Goal: Information Seeking & Learning: Learn about a topic

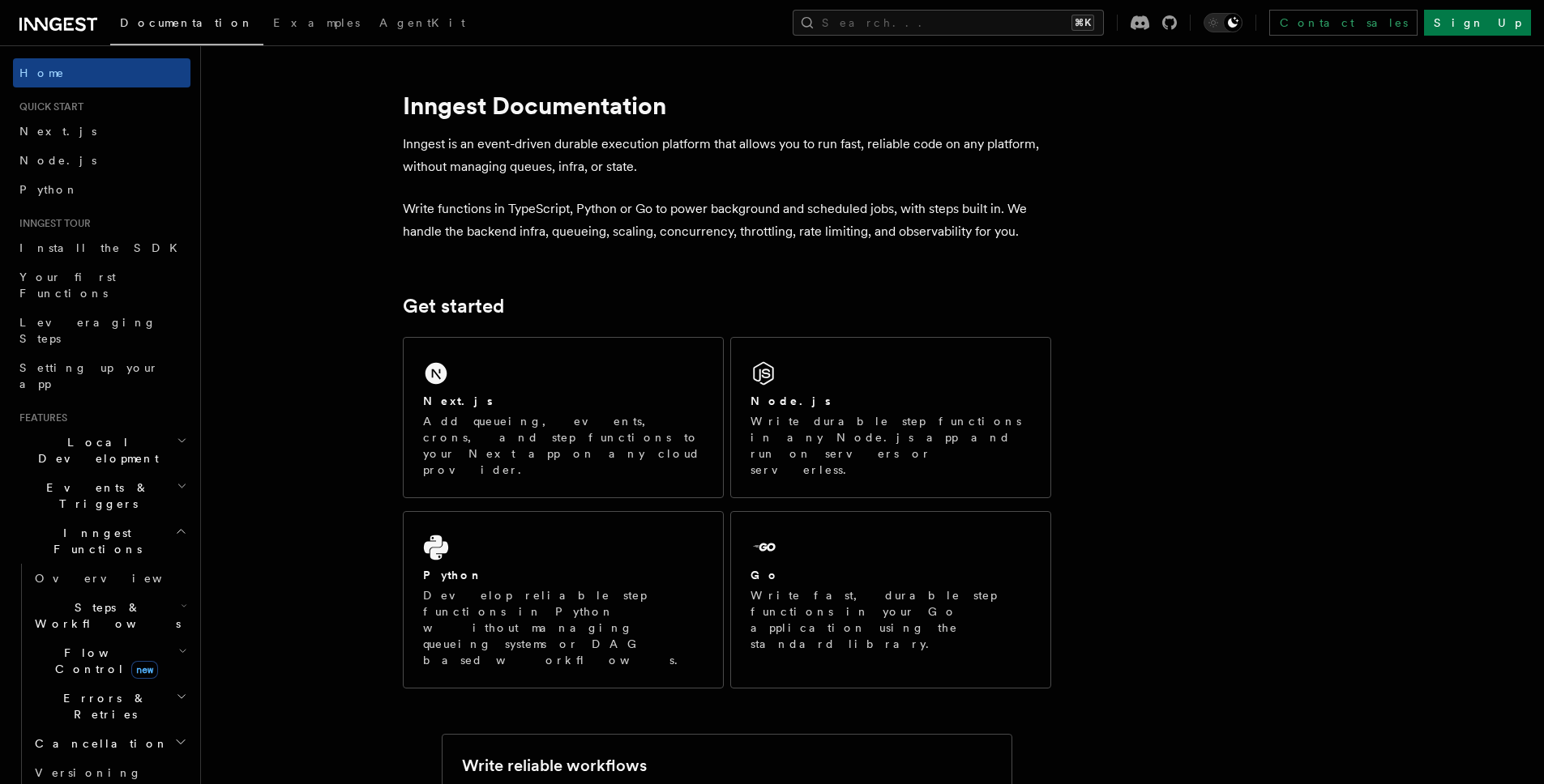
click at [175, 525] on icon "button" at bounding box center [181, 531] width 12 height 13
click at [101, 651] on h2 "Deployment" at bounding box center [101, 666] width 177 height 30
click at [86, 681] on link "Overview" at bounding box center [109, 695] width 163 height 30
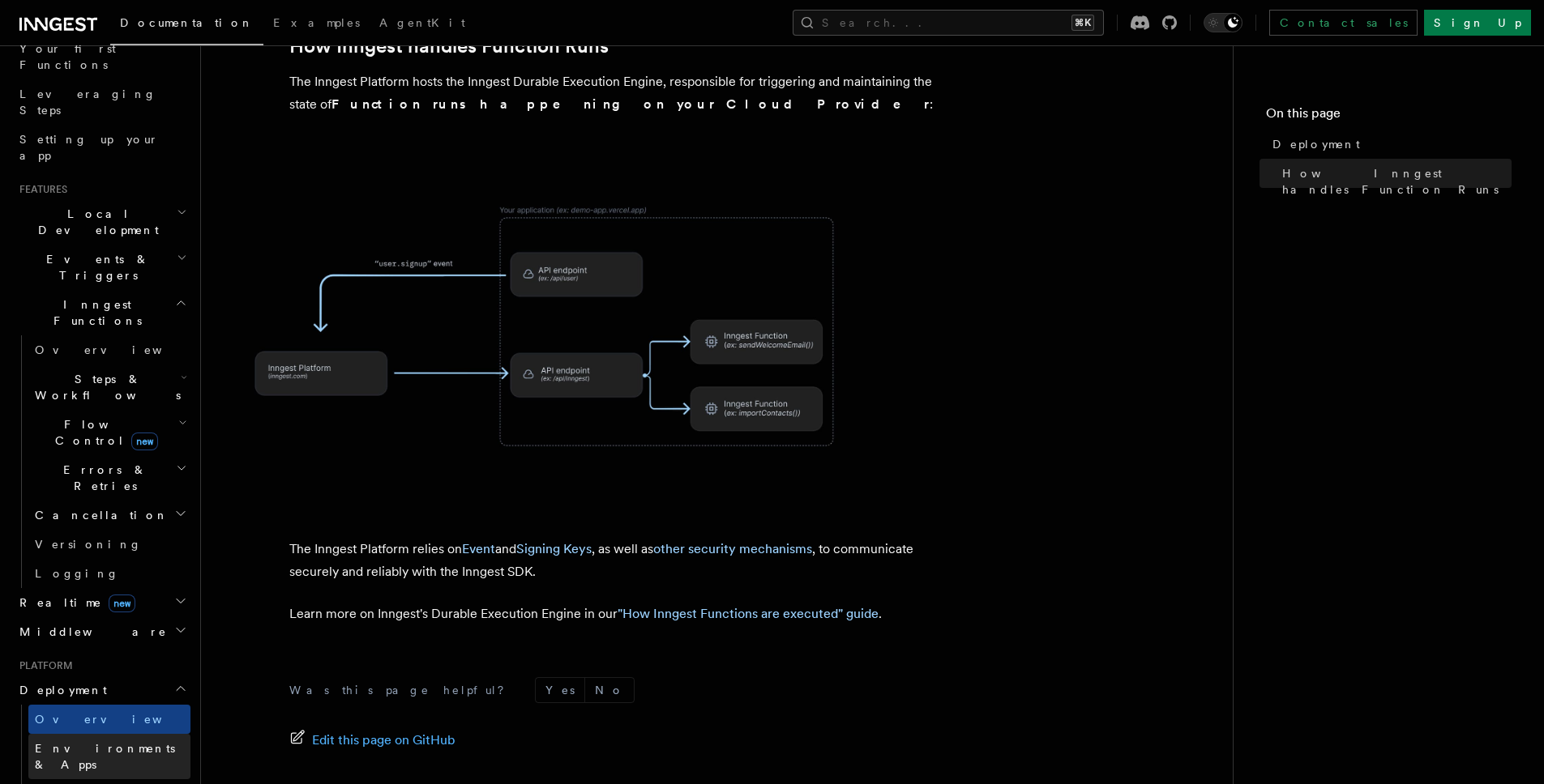
scroll to position [249, 0]
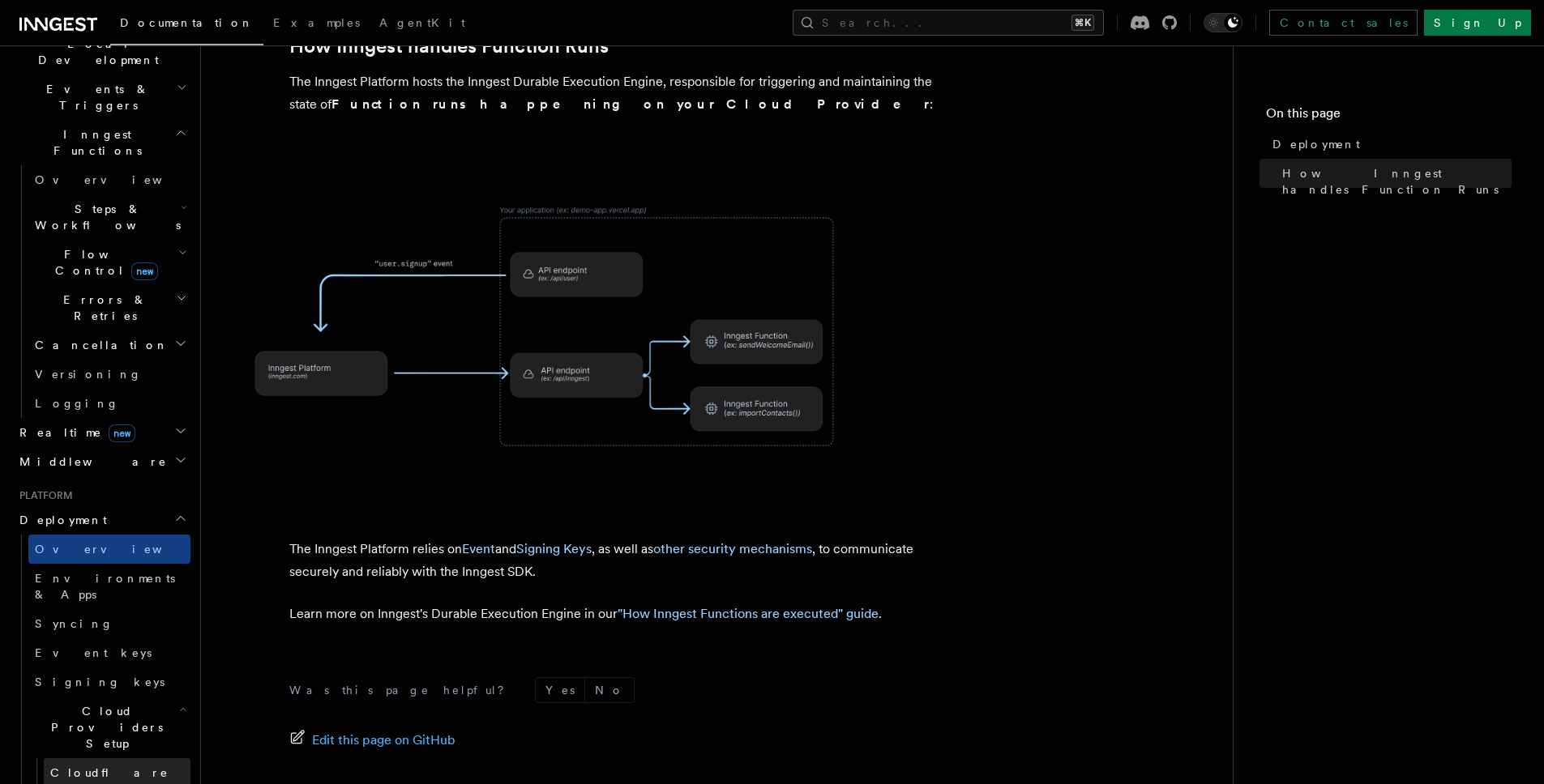
click at [125, 758] on link "Cloudflare Pages" at bounding box center [116, 781] width 147 height 45
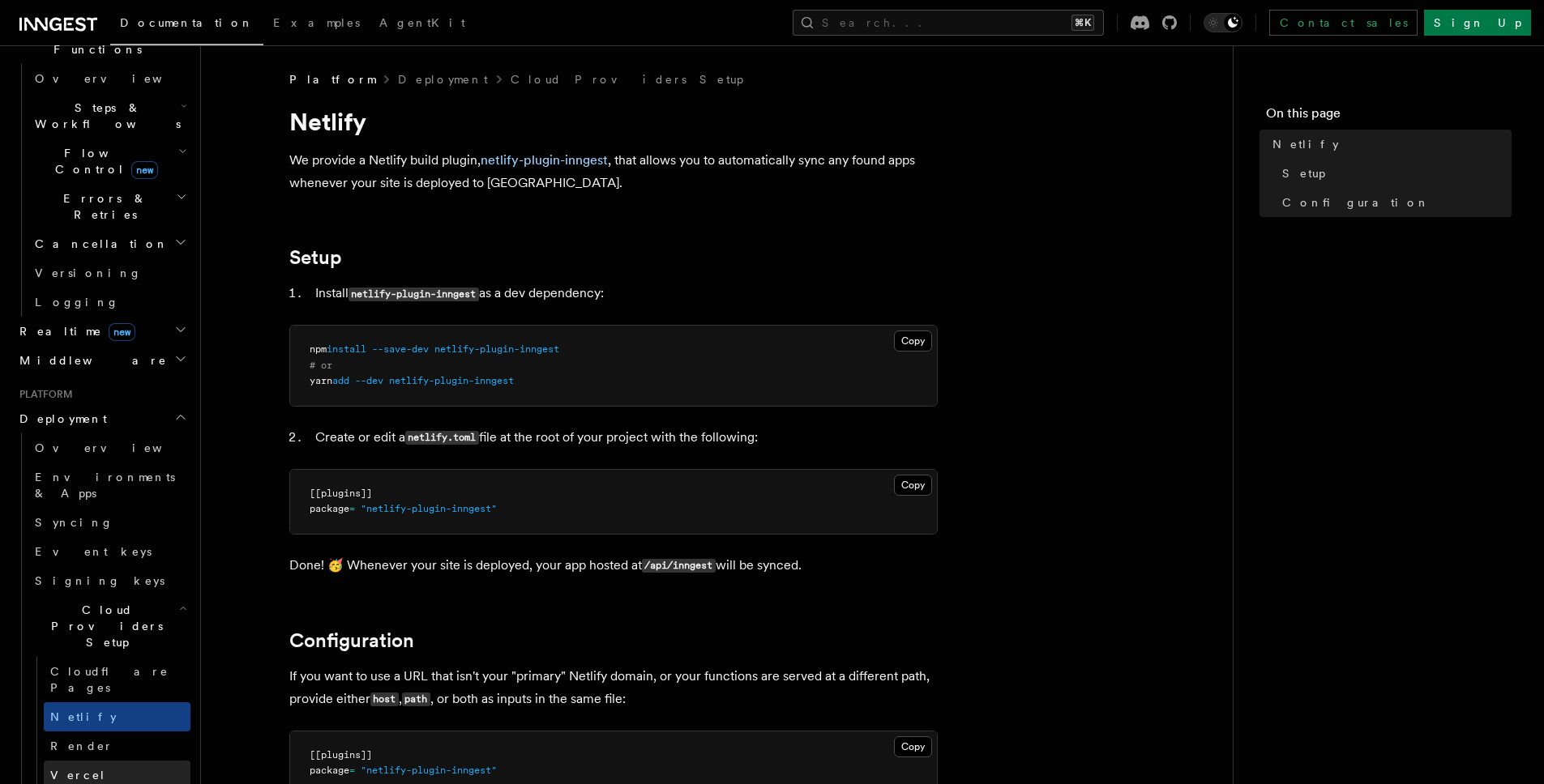
scroll to position [521, 0]
